Goal: Navigation & Orientation: Understand site structure

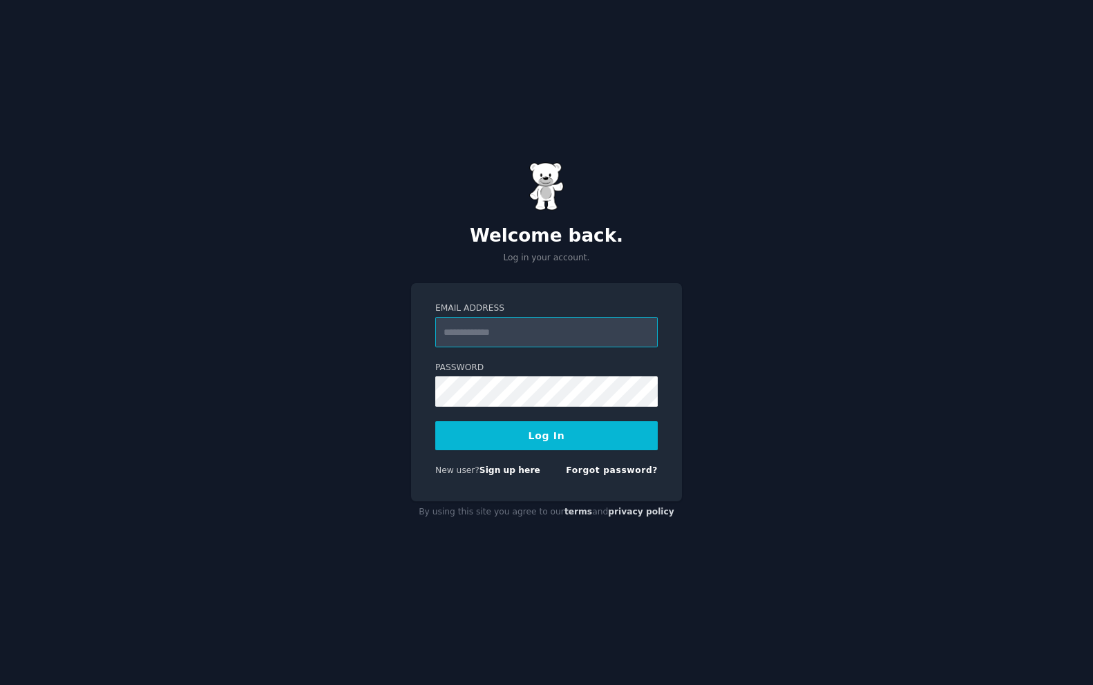
type input "**********"
click at [599, 437] on button "Log In" at bounding box center [546, 435] width 222 height 29
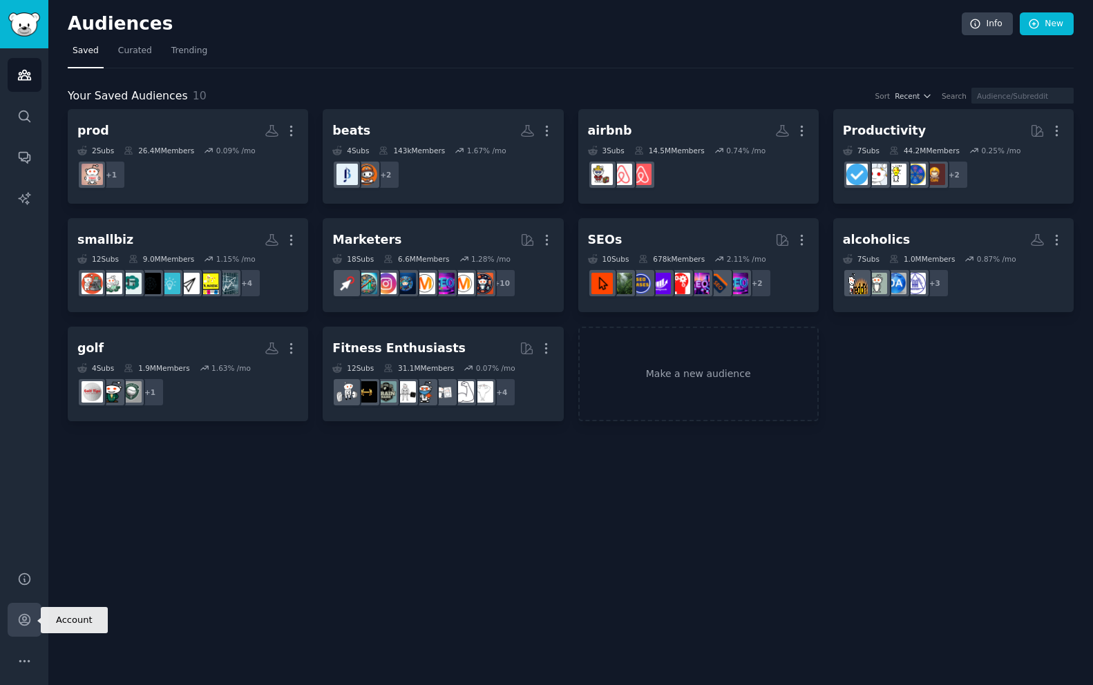
click at [19, 632] on link "Account" at bounding box center [25, 620] width 34 height 34
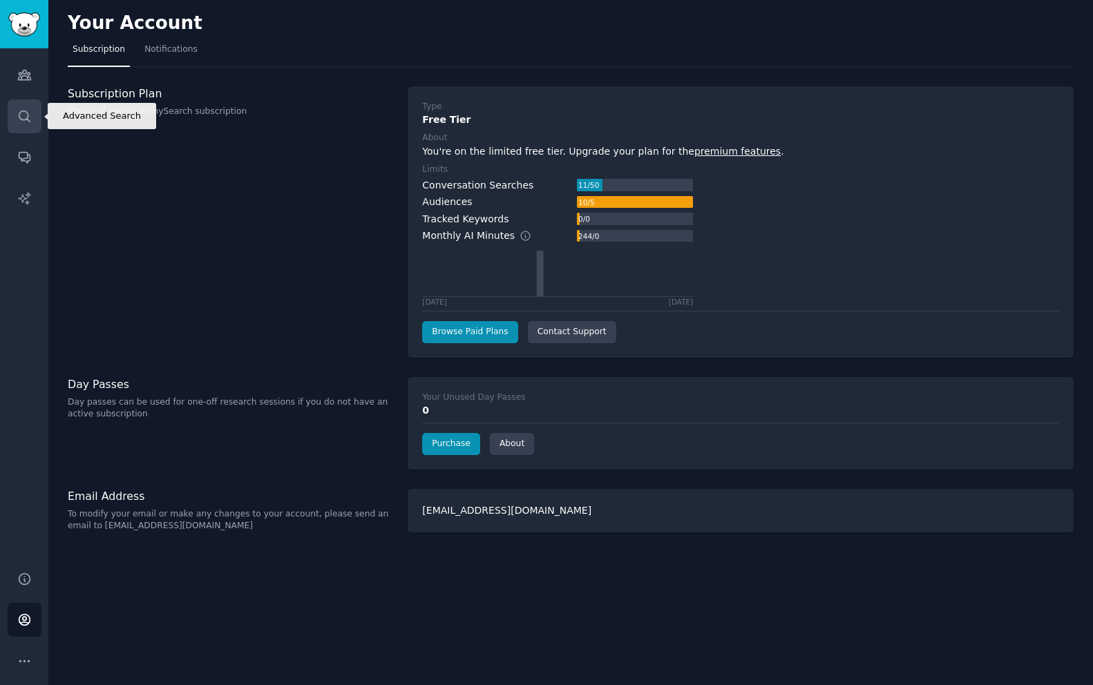
click at [23, 117] on icon "Sidebar" at bounding box center [24, 116] width 15 height 15
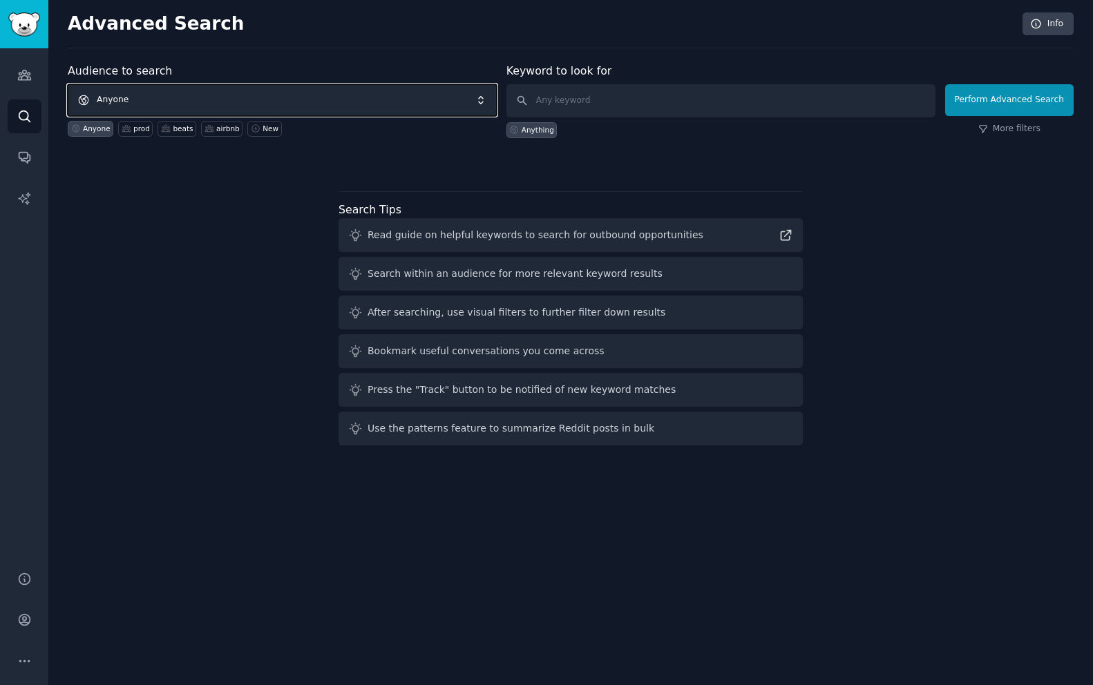
click at [438, 100] on span "Anyone" at bounding box center [282, 100] width 429 height 32
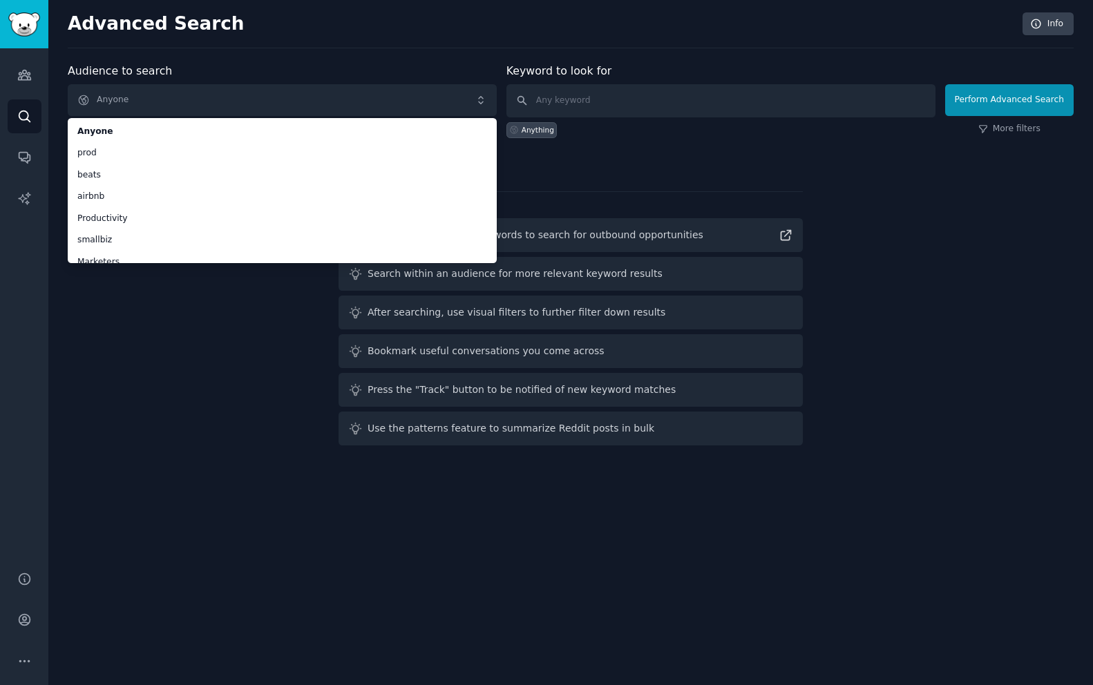
scroll to position [97, 0]
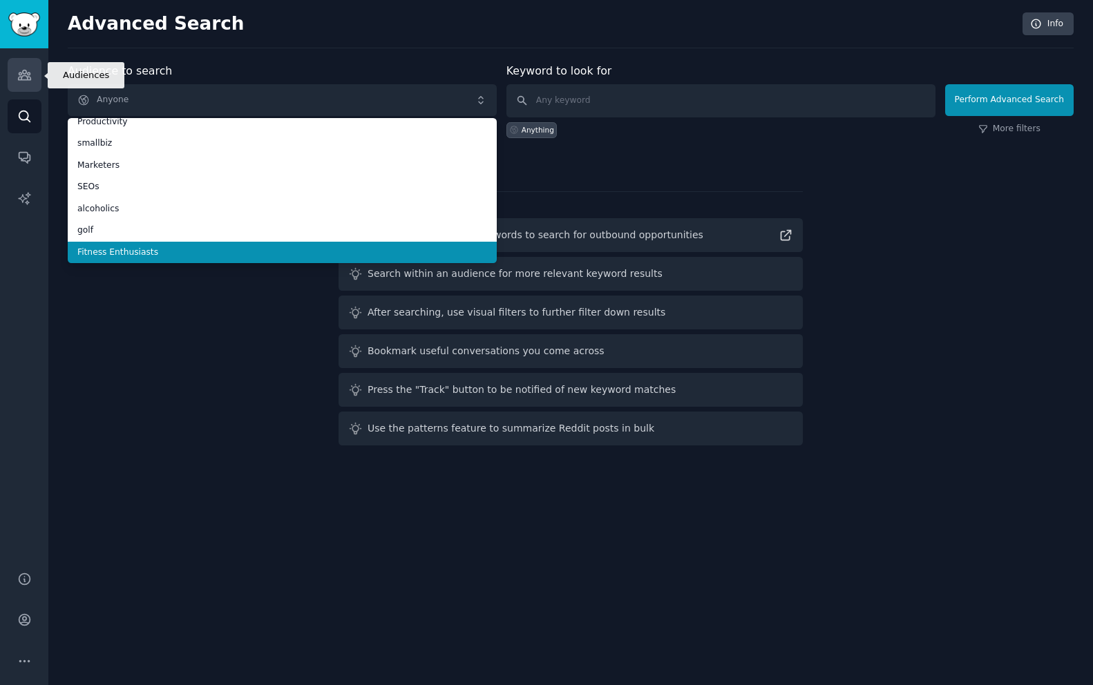
click at [25, 73] on icon "Sidebar" at bounding box center [24, 75] width 12 height 10
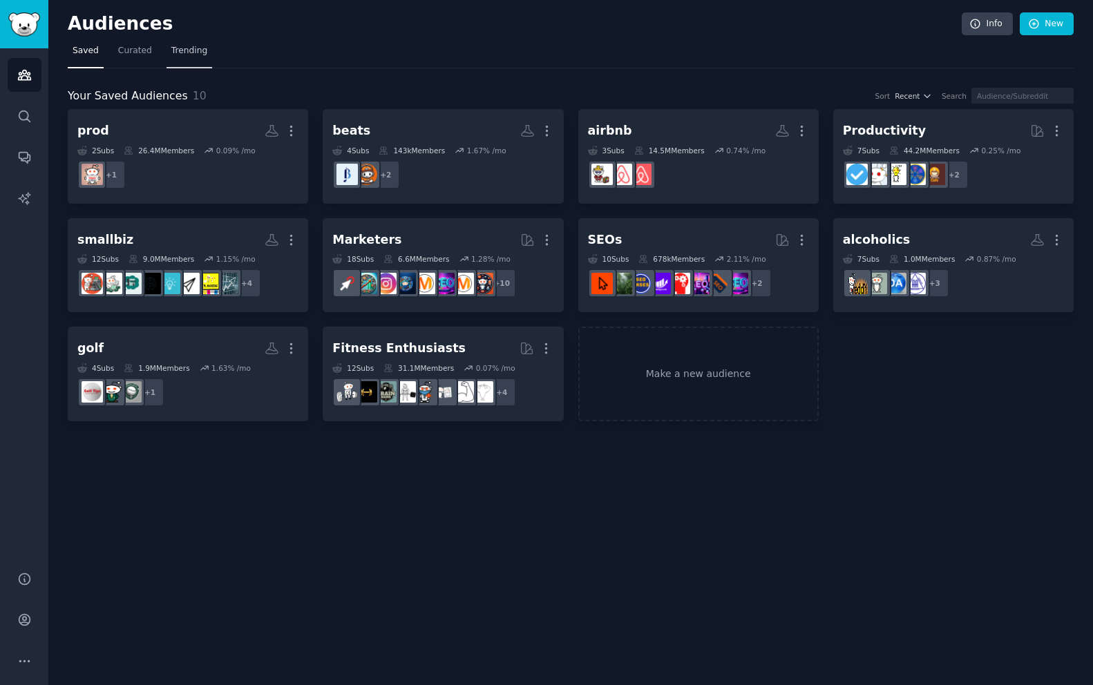
click at [177, 47] on span "Trending" at bounding box center [189, 51] width 36 height 12
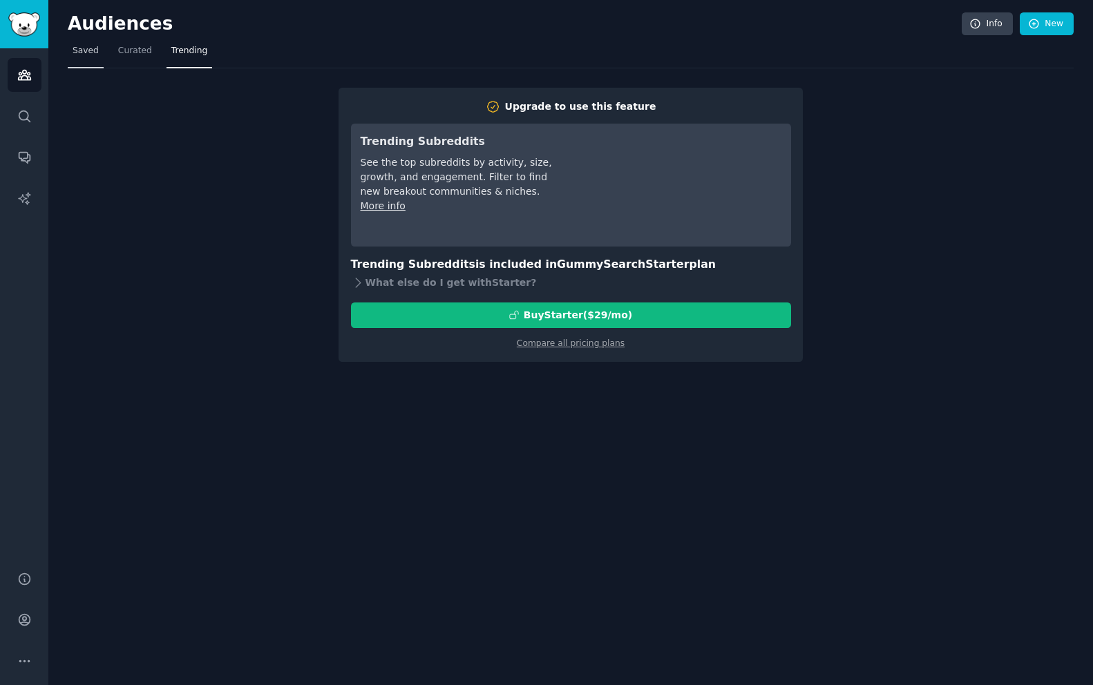
click at [80, 46] on span "Saved" at bounding box center [86, 51] width 26 height 12
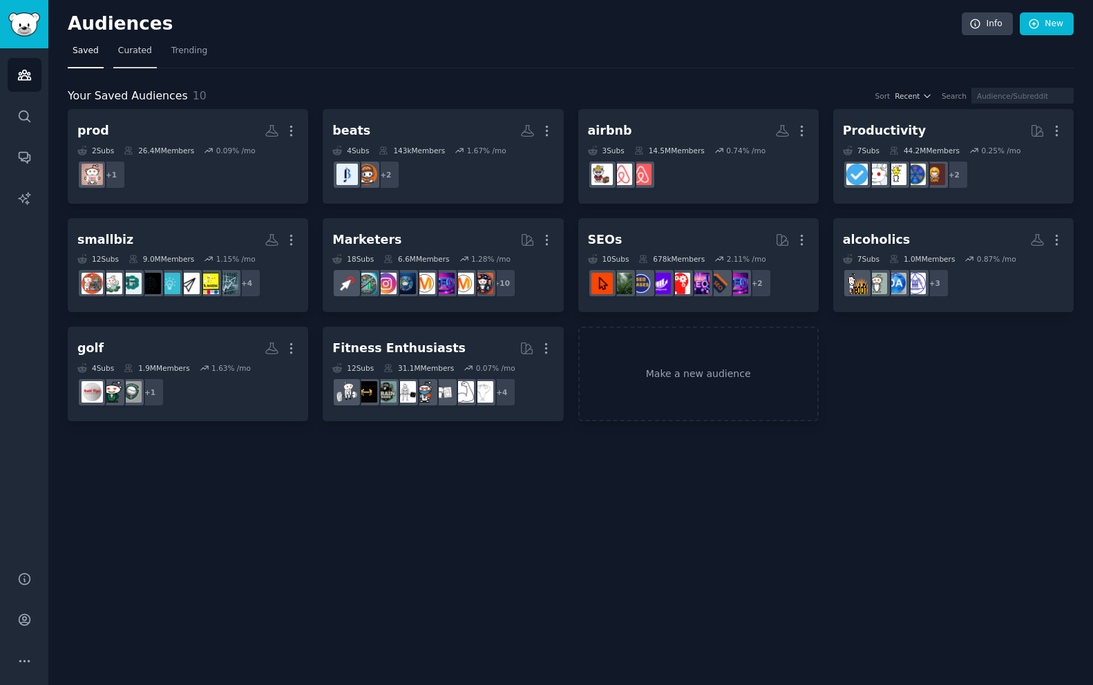
click at [137, 53] on span "Curated" at bounding box center [135, 51] width 34 height 12
